Goal: Task Accomplishment & Management: Manage account settings

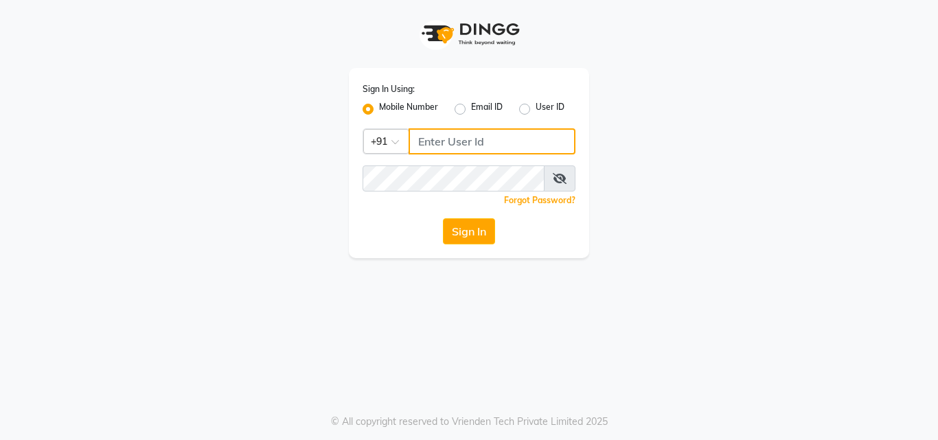
type input "9657515199"
click at [67, 172] on app-login "Sign In Using: Mobile Number Email ID User ID Country Code × [PHONE_NUMBER] Rem…" at bounding box center [469, 129] width 938 height 258
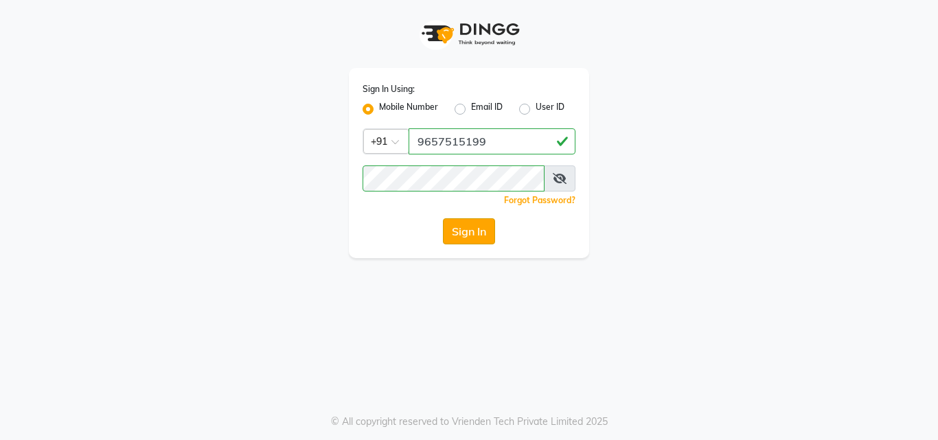
click at [492, 231] on button "Sign In" at bounding box center [469, 231] width 52 height 26
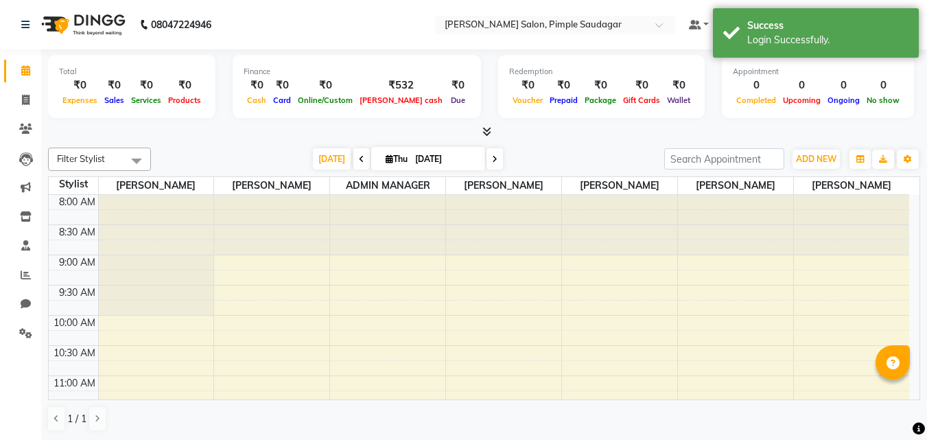
scroll to position [1, 0]
click at [487, 126] on icon at bounding box center [487, 131] width 9 height 10
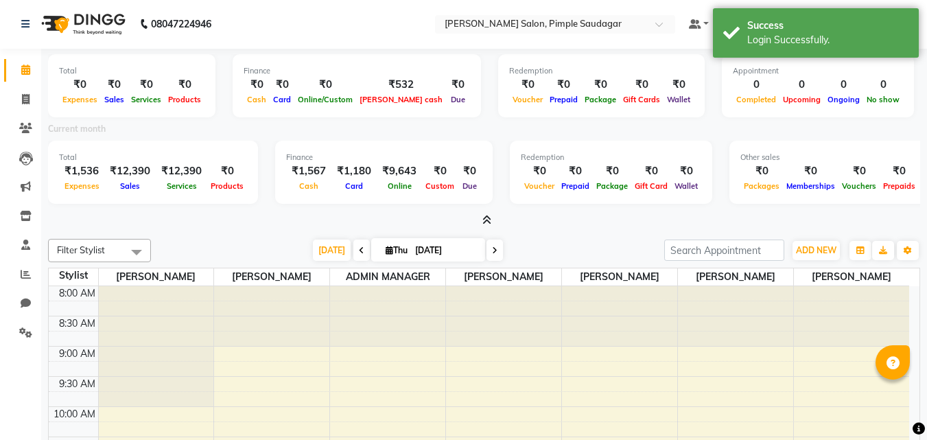
click at [486, 219] on icon at bounding box center [487, 220] width 9 height 10
